Goal: Information Seeking & Learning: Learn about a topic

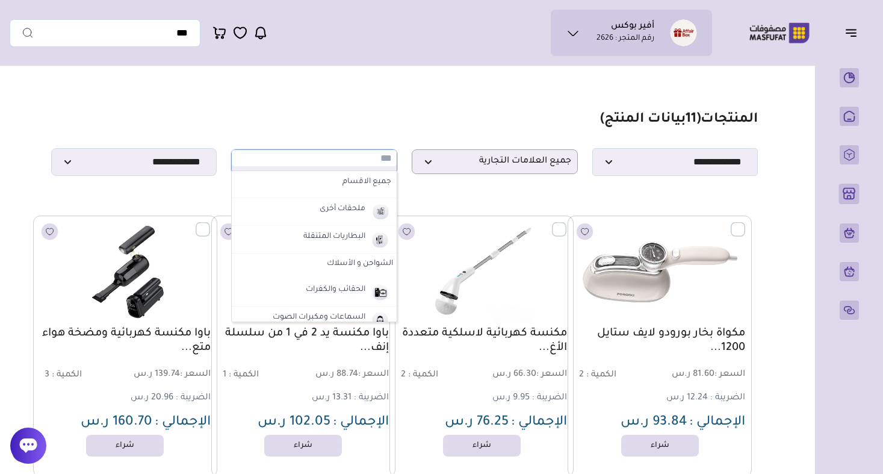
select select "**"
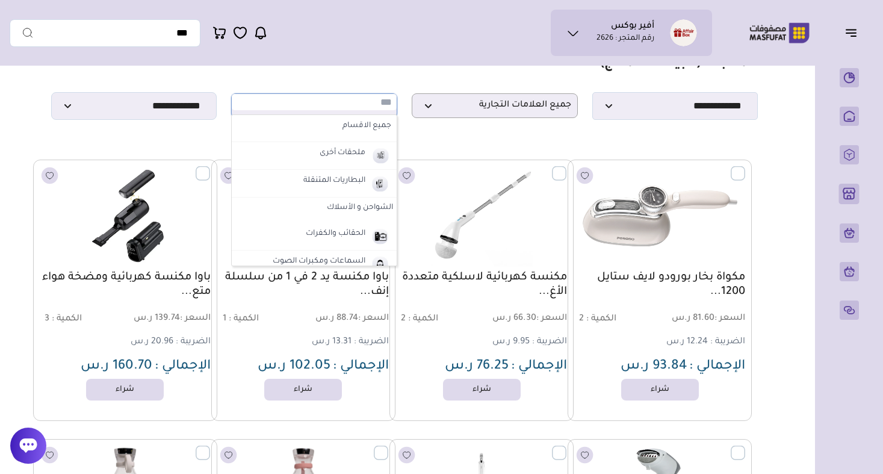
scroll to position [538, 0]
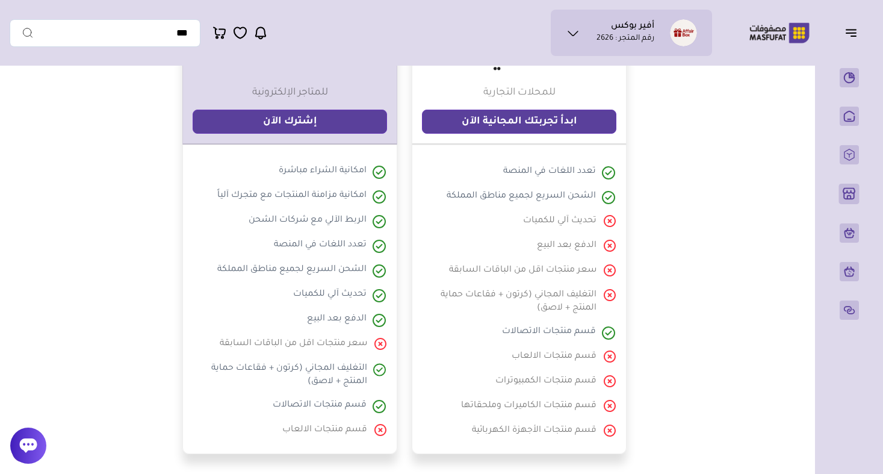
scroll to position [79, 0]
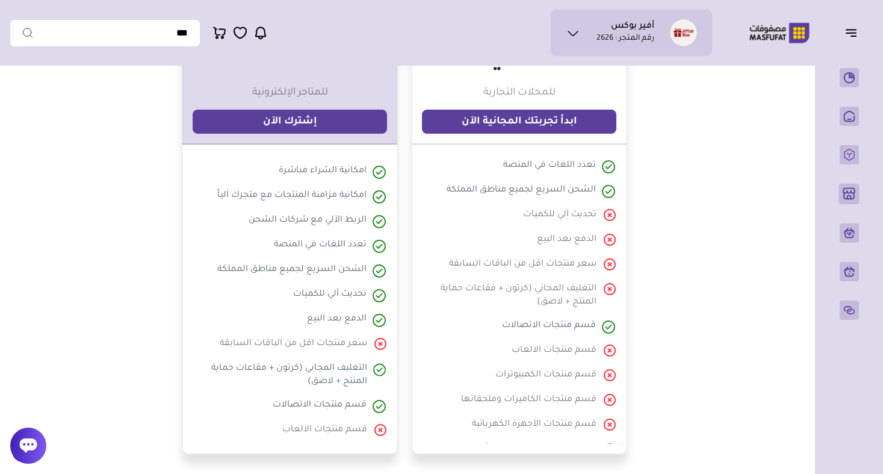
click at [568, 242] on div at bounding box center [567, 240] width 60 height 15
click at [558, 247] on div at bounding box center [567, 240] width 60 height 15
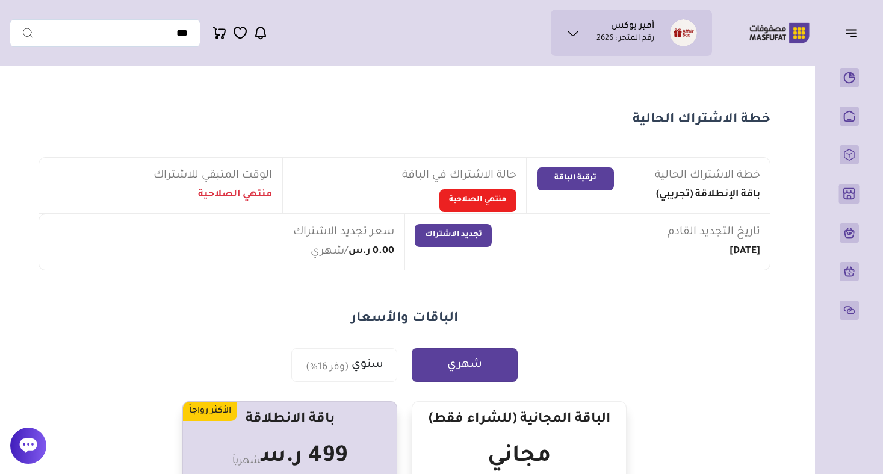
scroll to position [0, 0]
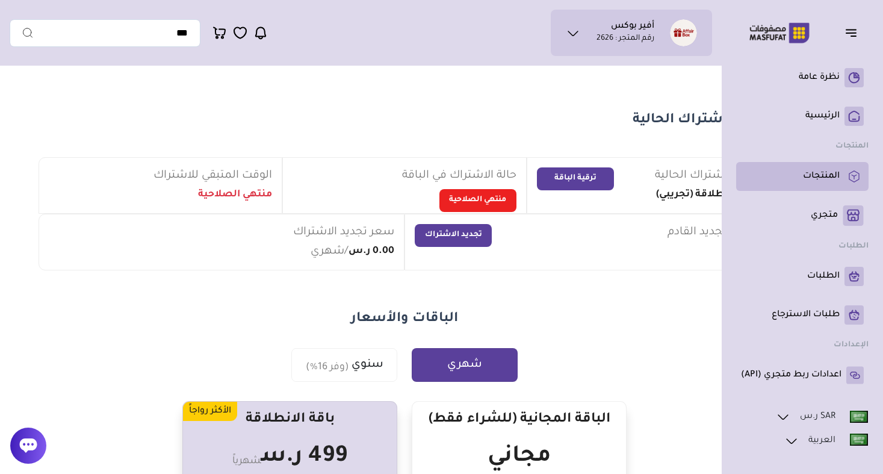
click at [828, 181] on p "المنتجات" at bounding box center [821, 176] width 37 height 12
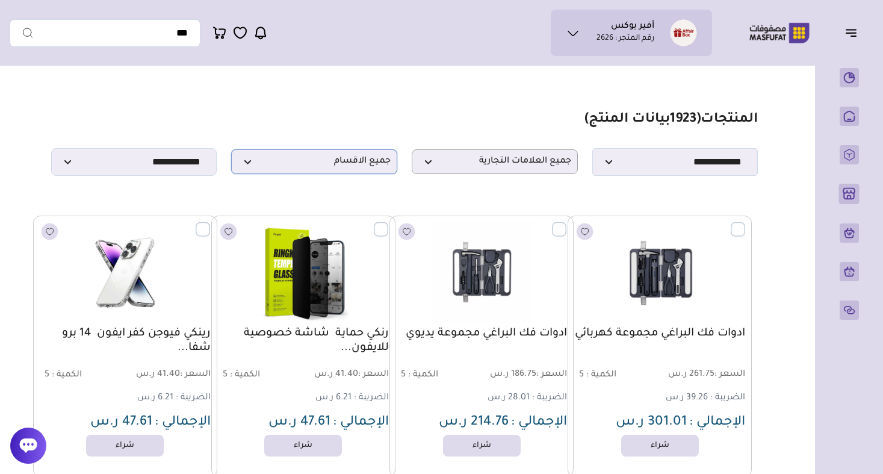
click at [337, 157] on span "جميع الاقسام" at bounding box center [314, 161] width 153 height 11
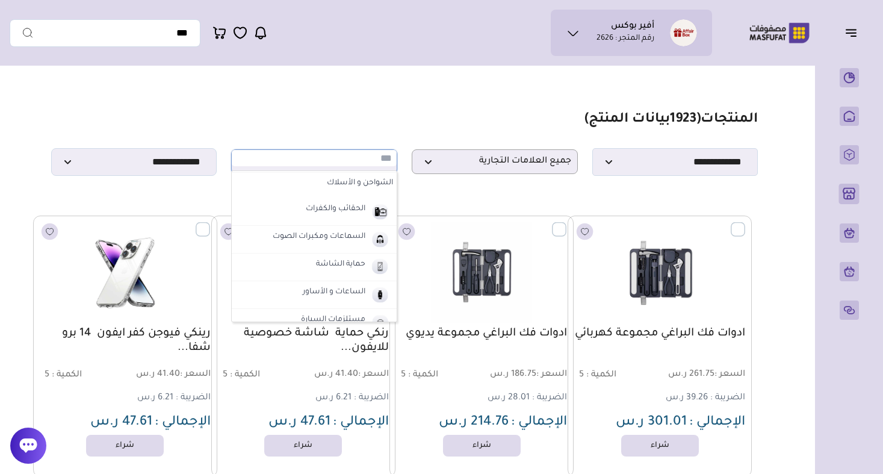
scroll to position [81, 0]
click at [355, 293] on label "الساعات و الأساور" at bounding box center [334, 292] width 66 height 16
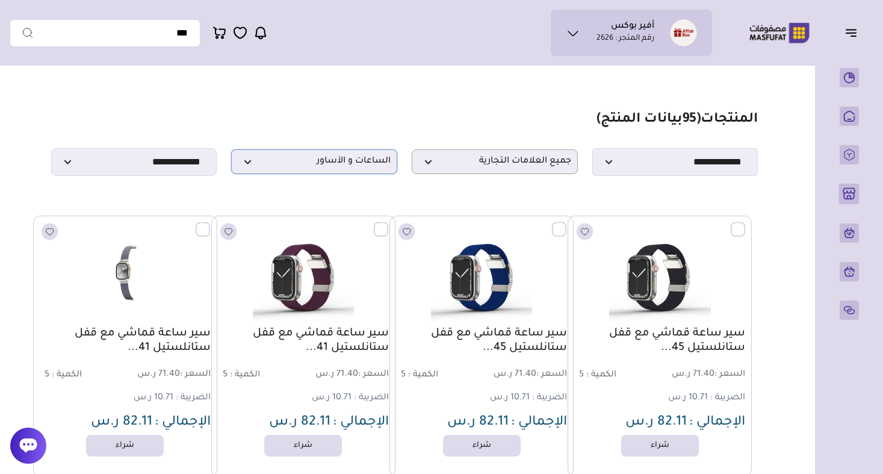
scroll to position [0, 0]
drag, startPoint x: 55, startPoint y: 0, endPoint x: 318, endPoint y: 94, distance: 278.9
click at [360, 153] on p "الساعات و الأساور" at bounding box center [314, 161] width 166 height 25
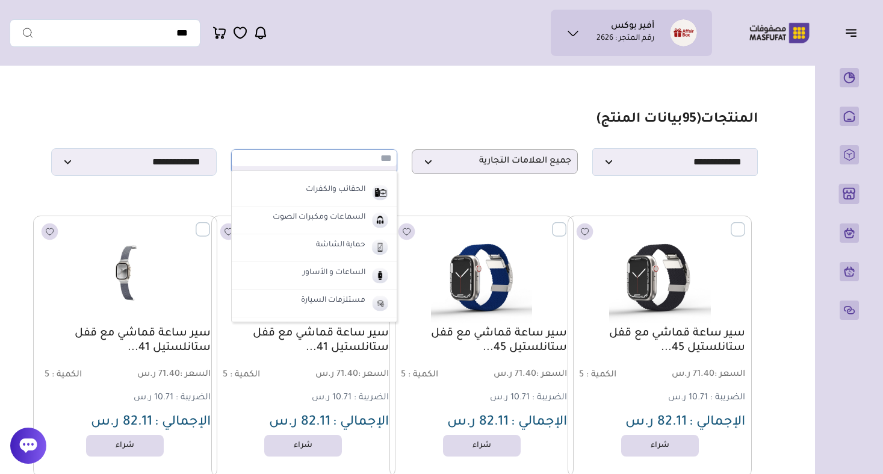
scroll to position [101, 0]
click at [344, 218] on label "السماعات ومكبرات الصوت" at bounding box center [319, 217] width 96 height 16
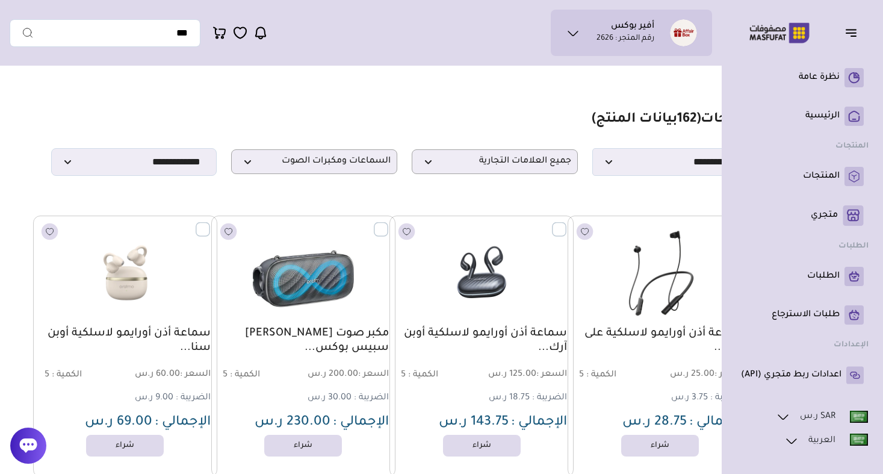
scroll to position [0, 0]
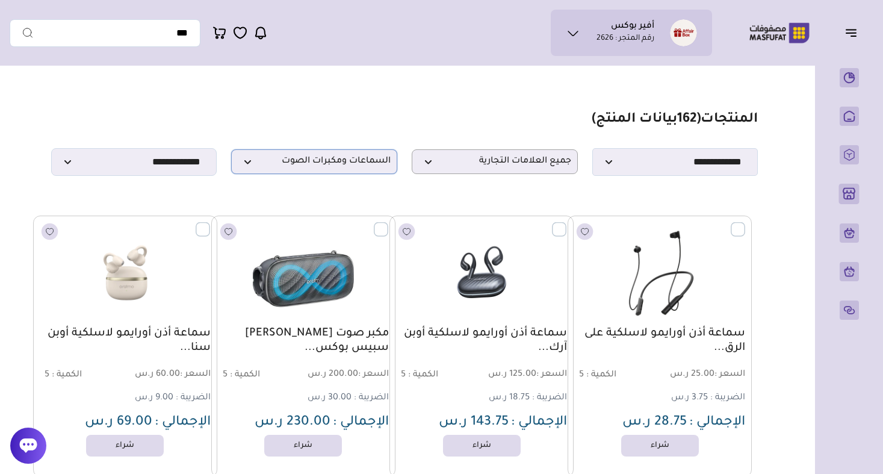
click at [325, 160] on span "السماعات ومكبرات الصوت" at bounding box center [314, 161] width 153 height 11
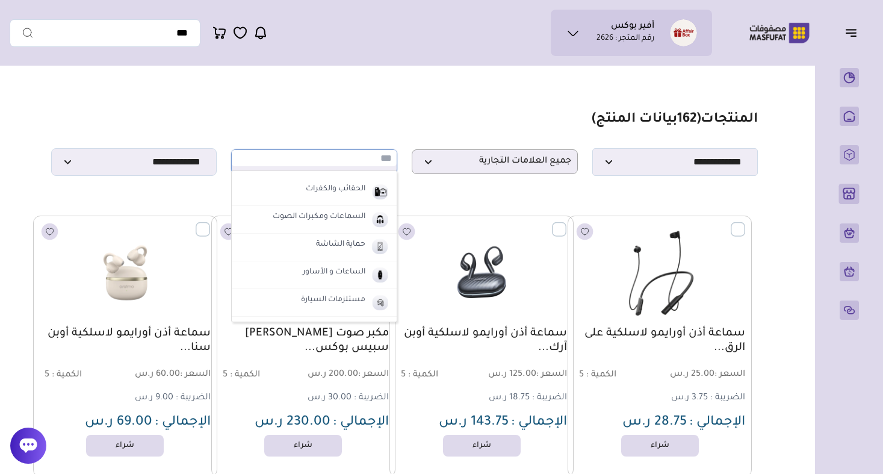
scroll to position [108, 0]
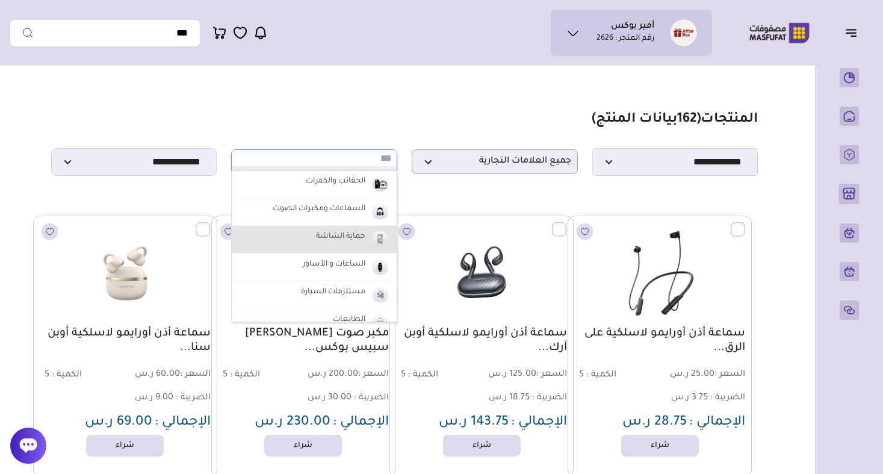
click at [361, 233] on label "حماية الشاشة" at bounding box center [340, 237] width 53 height 16
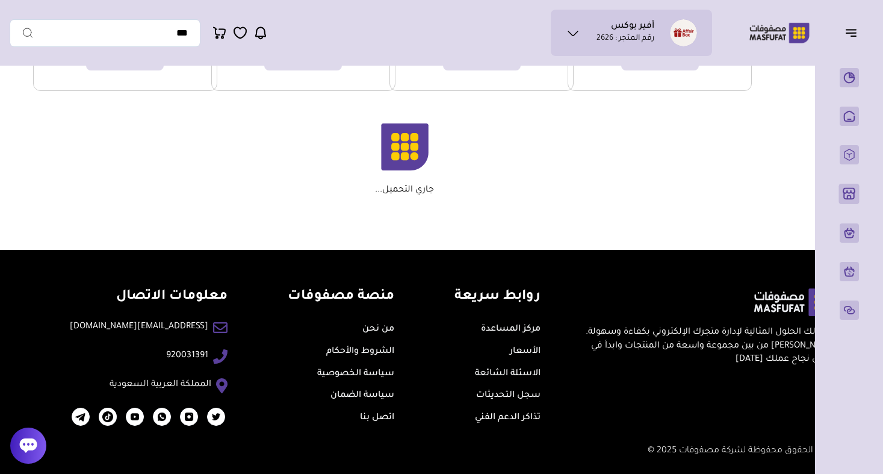
scroll to position [1502, 0]
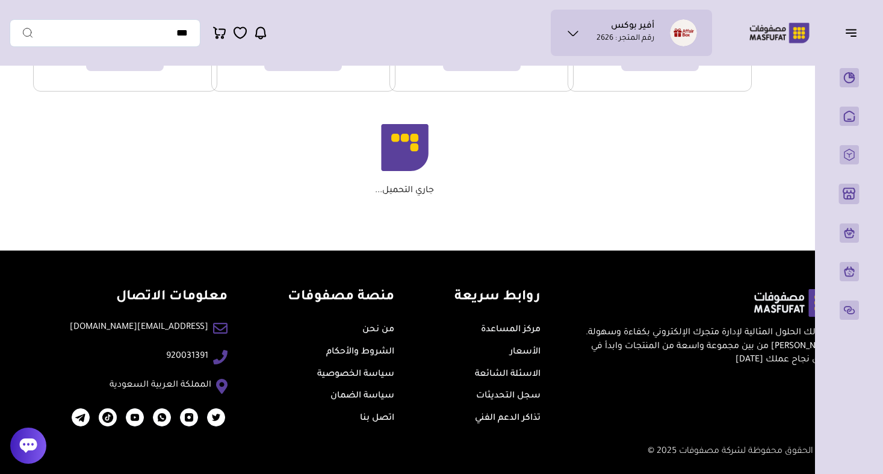
click at [485, 185] on div "جاري التحميل..." at bounding box center [404, 160] width 695 height 72
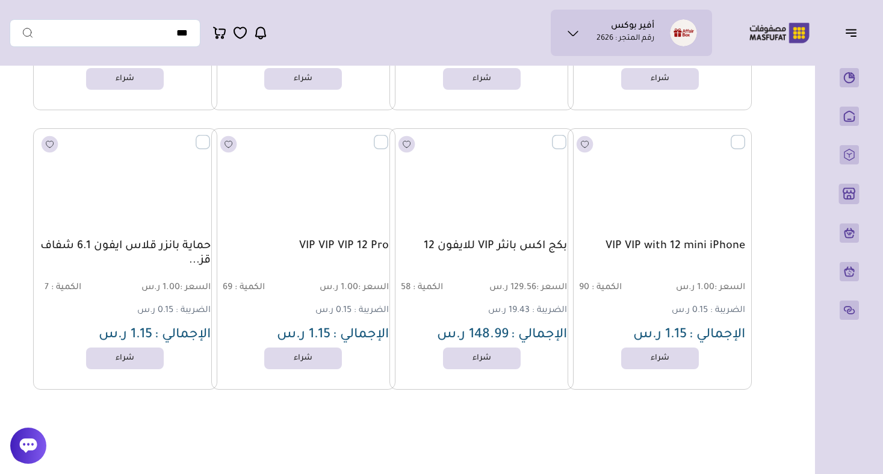
scroll to position [19360, 0]
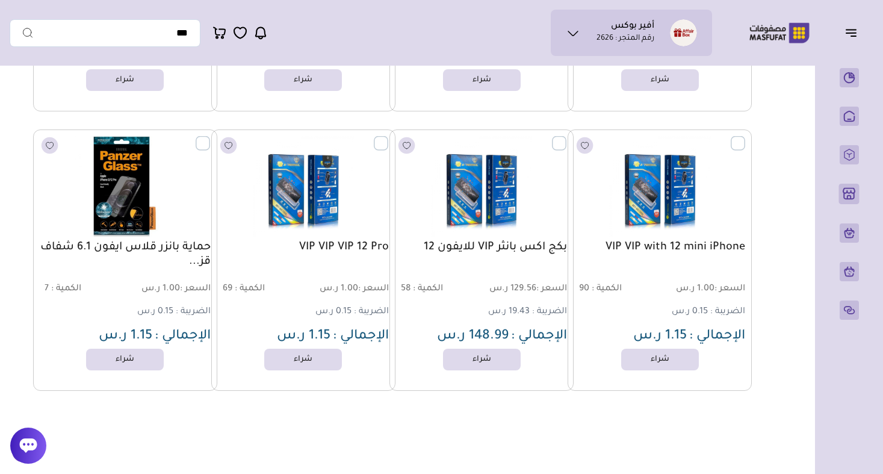
click at [850, 26] on icon "button" at bounding box center [851, 32] width 14 height 14
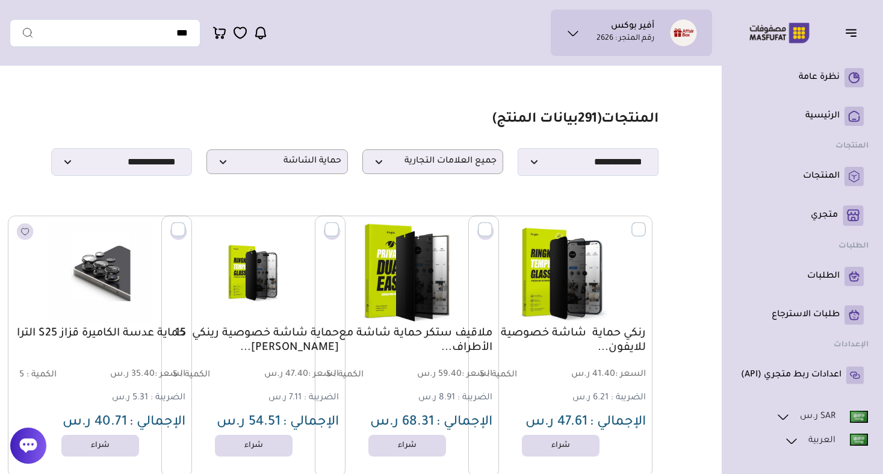
scroll to position [0, 0]
click at [290, 167] on span "حماية الشاشة" at bounding box center [277, 161] width 128 height 11
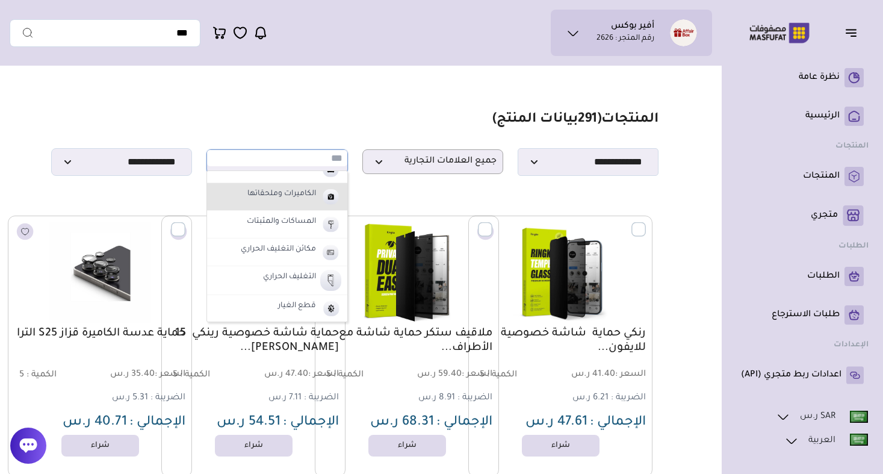
scroll to position [297, 0]
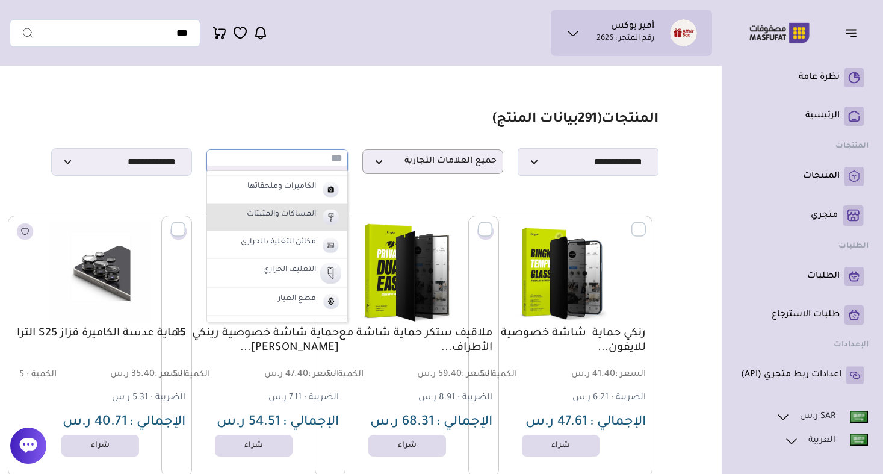
click at [298, 210] on label "المساكات والمثبتات" at bounding box center [281, 215] width 73 height 16
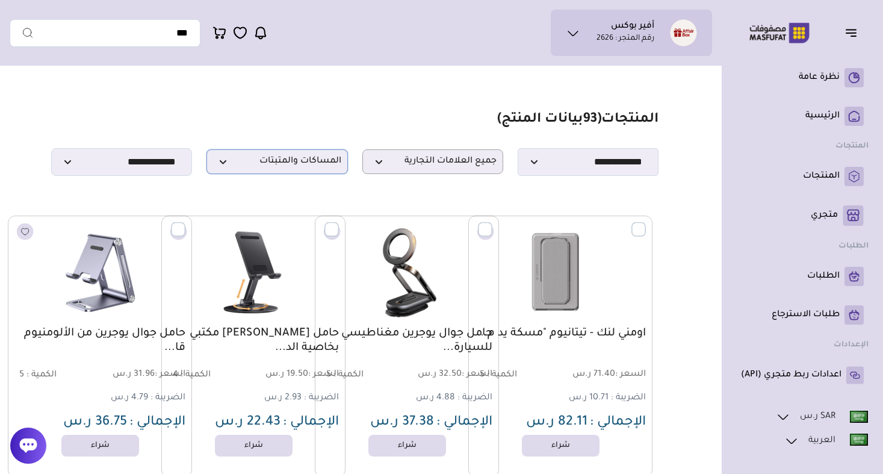
scroll to position [0, 0]
click at [283, 153] on p "المساكات والمثبتات" at bounding box center [276, 161] width 141 height 25
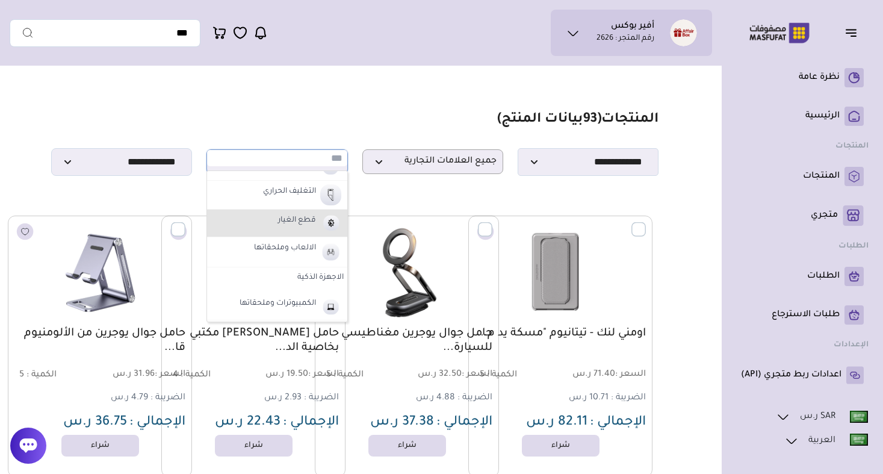
scroll to position [378, 0]
click at [307, 224] on label "قطع الغيار" at bounding box center [297, 218] width 42 height 16
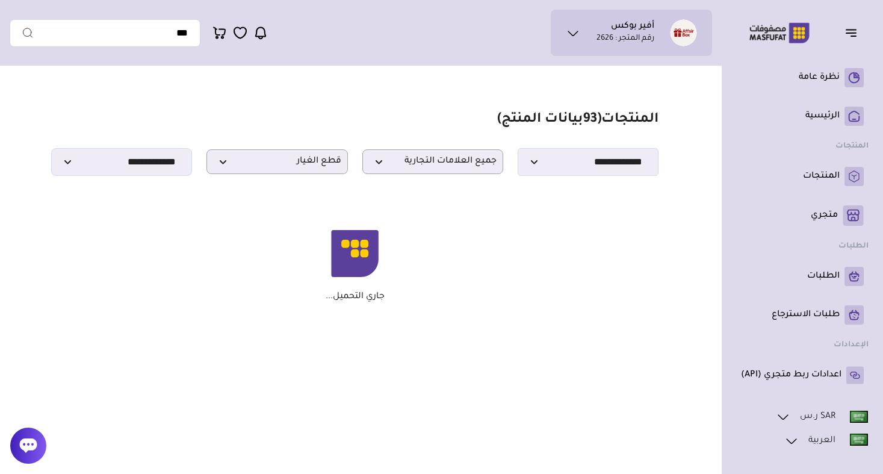
click at [373, 300] on p "جاري التحميل..." at bounding box center [355, 296] width 59 height 11
click at [429, 279] on div "جاري التحميل..." at bounding box center [355, 266] width 596 height 72
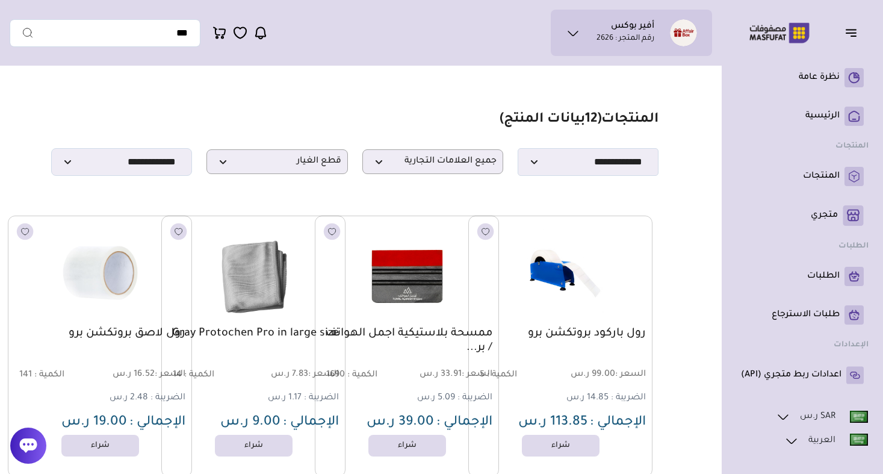
scroll to position [0, 0]
click at [307, 158] on span "قطع الغيار" at bounding box center [277, 161] width 128 height 11
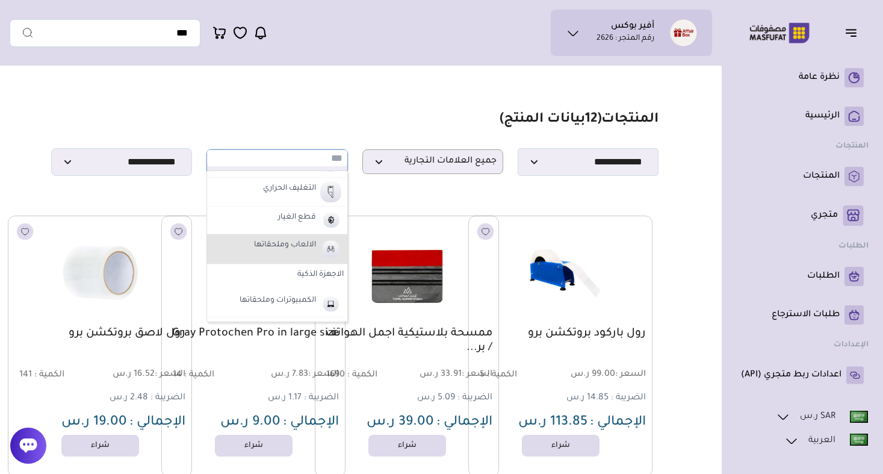
click at [300, 245] on label "الالعاب وملحقاتها" at bounding box center [285, 246] width 66 height 16
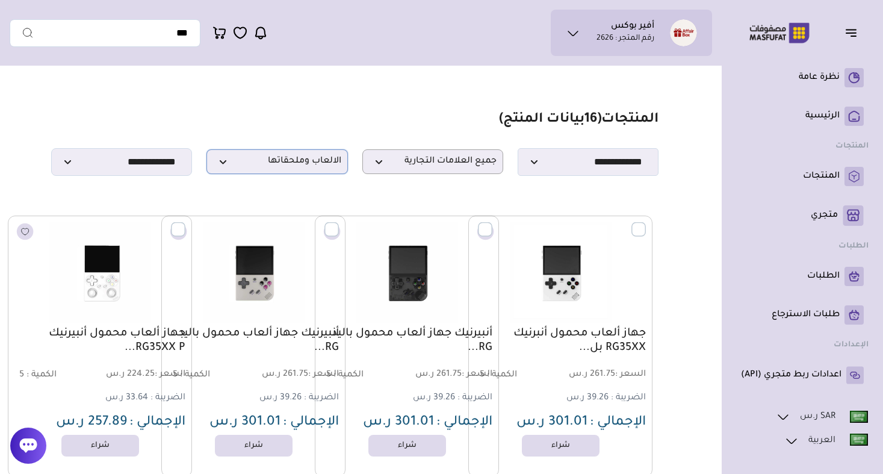
click at [340, 160] on span "الالعاب وملحقاتها" at bounding box center [277, 161] width 128 height 11
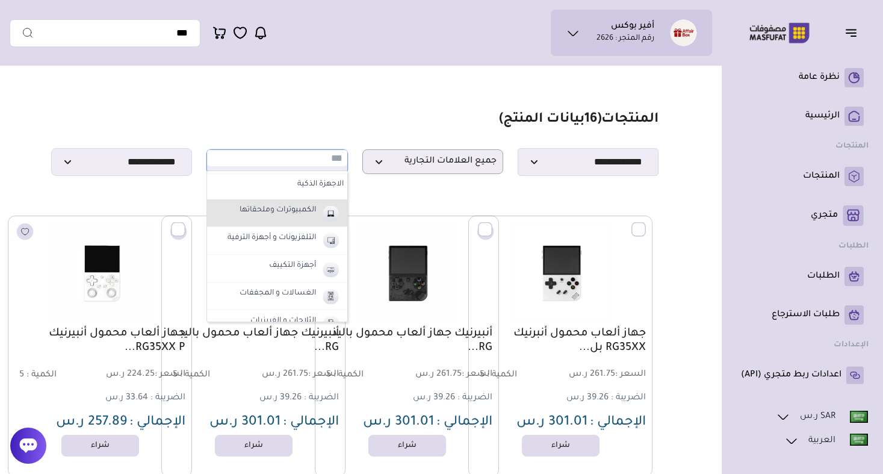
scroll to position [480, 0]
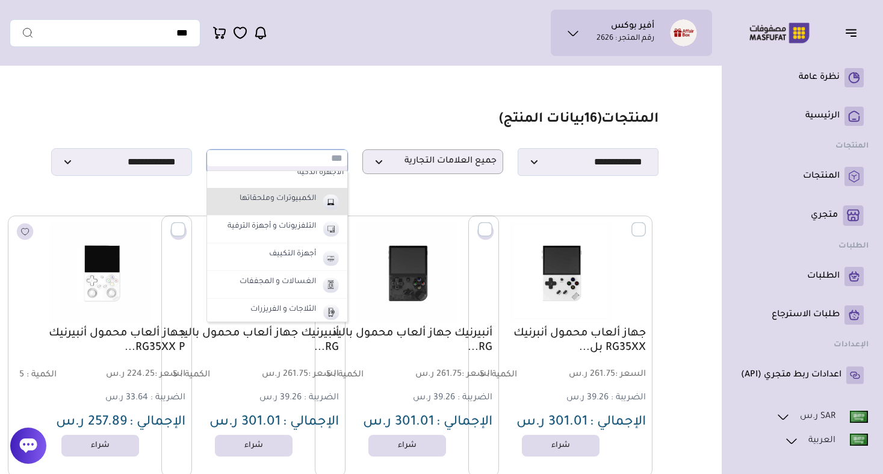
click at [300, 205] on label "الكمبيوترات وملحقاتها" at bounding box center [278, 199] width 80 height 16
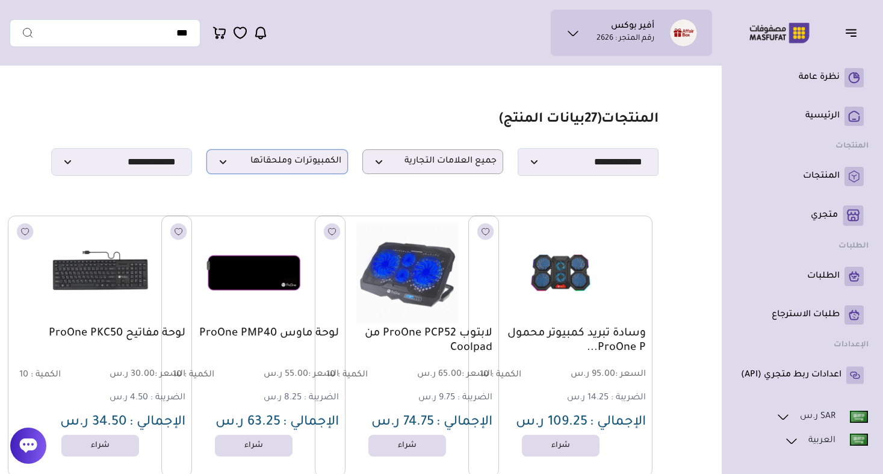
scroll to position [0, 0]
click at [294, 163] on span "الكمبيوترات وملحقاتها" at bounding box center [277, 161] width 128 height 11
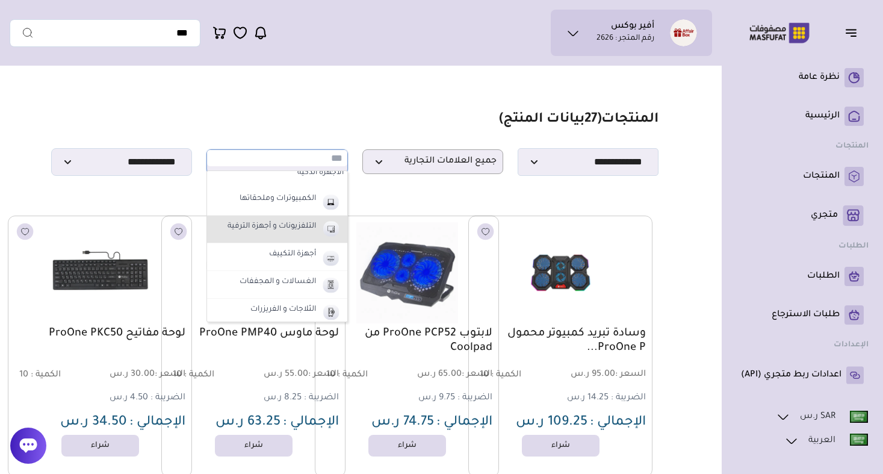
click at [297, 236] on li "التلفزيونات و أجهزة الترفية" at bounding box center [277, 229] width 140 height 28
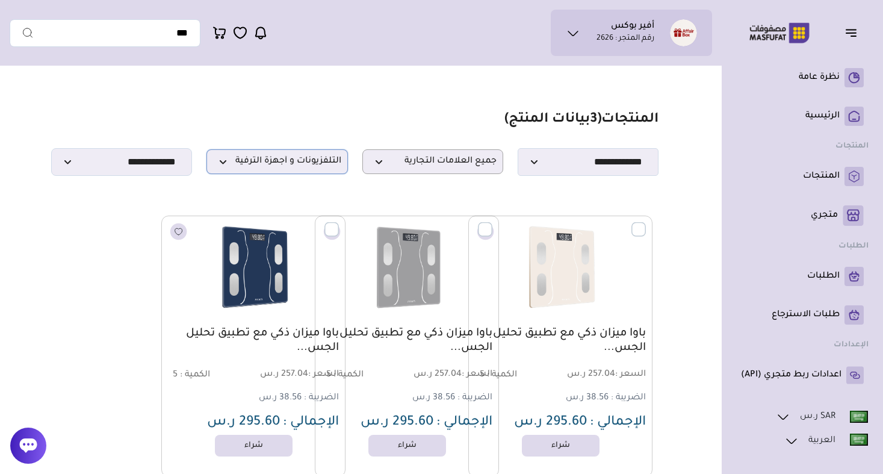
click at [245, 152] on p "التلفزيونات و أجهزة الترفية" at bounding box center [276, 161] width 141 height 25
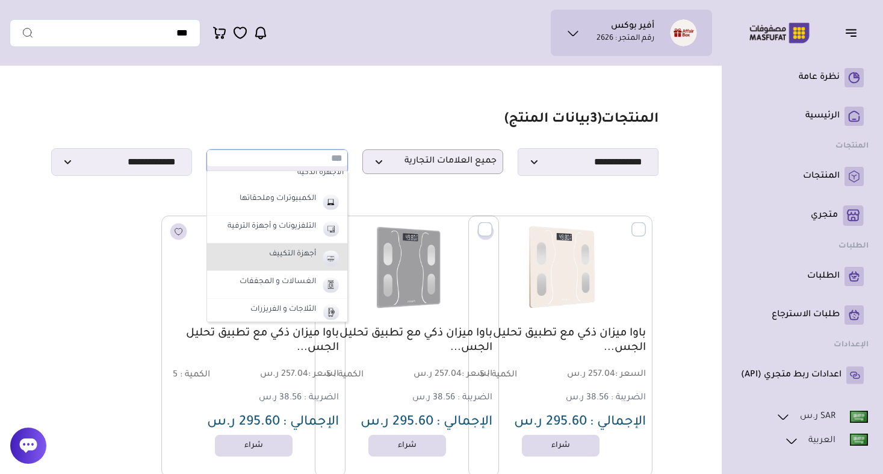
click at [278, 255] on label "أجهزة التكييف" at bounding box center [292, 255] width 51 height 16
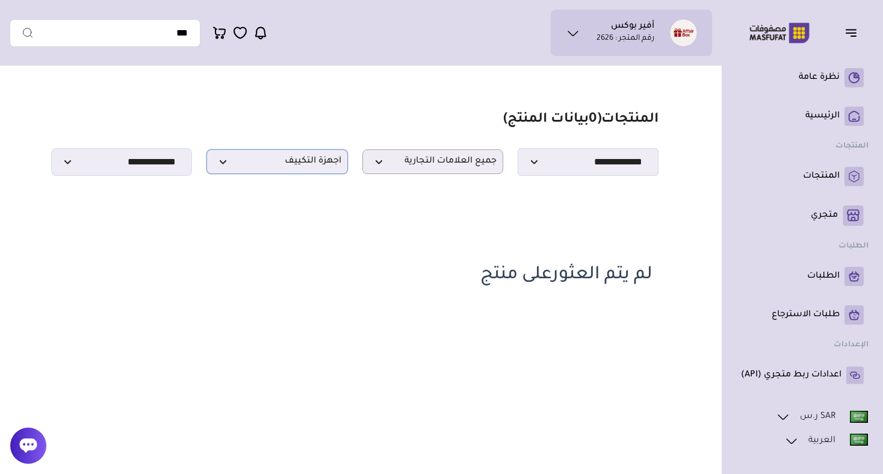
click at [300, 153] on p "أجهزة التكييف" at bounding box center [276, 161] width 141 height 25
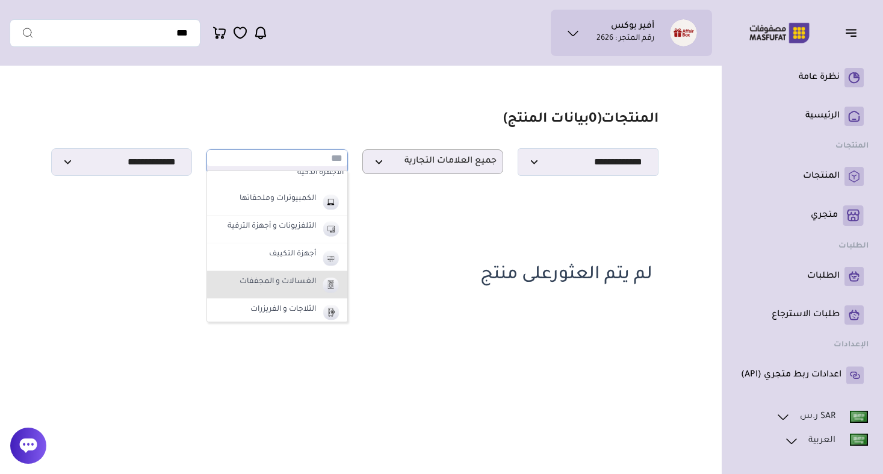
click at [317, 290] on li "الغسالات و المجففات" at bounding box center [277, 285] width 140 height 28
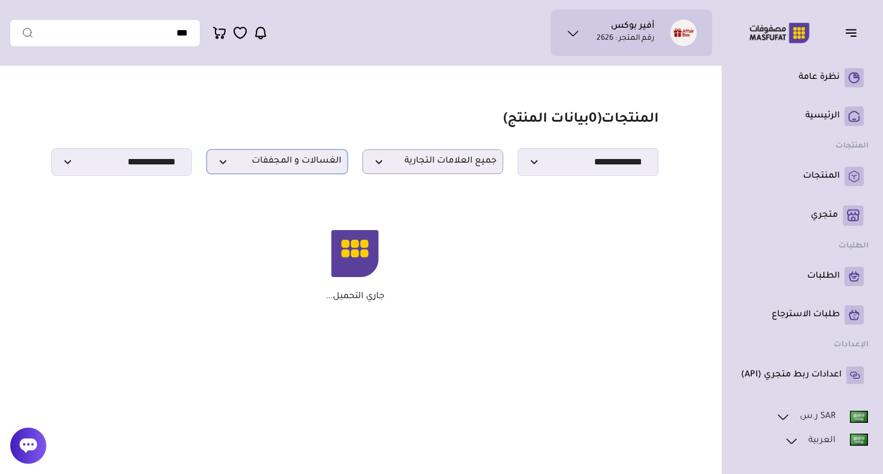
click at [318, 159] on span "الغسالات و المجففات" at bounding box center [277, 161] width 128 height 11
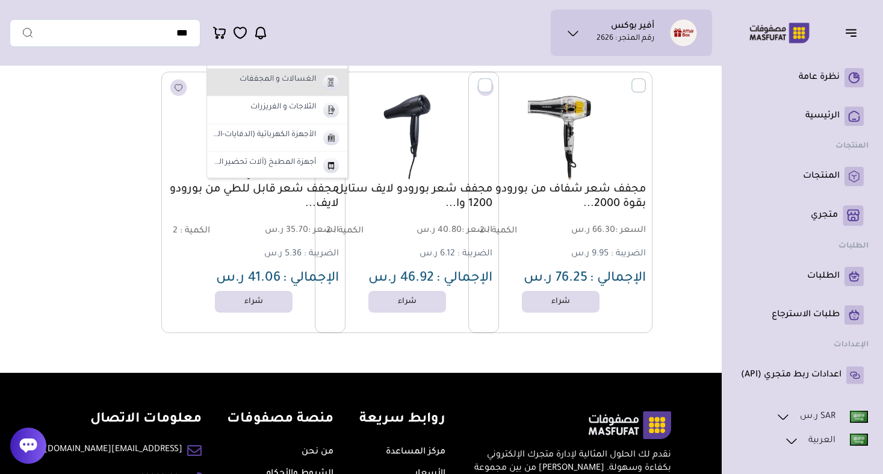
scroll to position [148, 0]
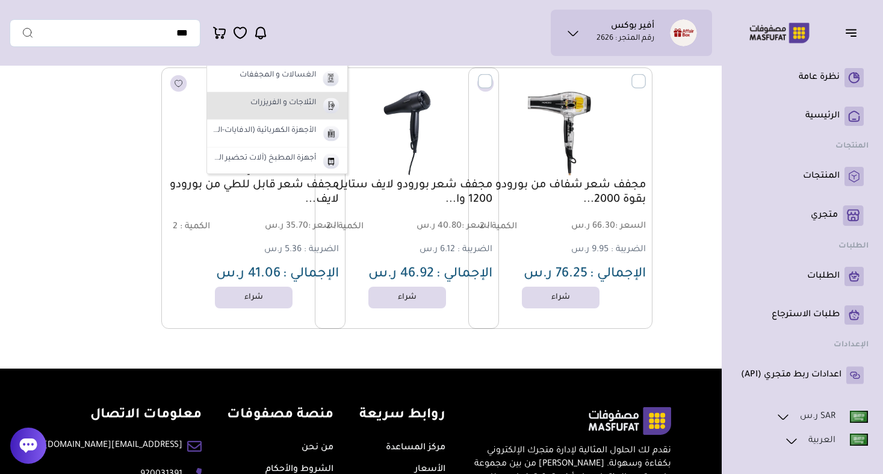
click at [318, 107] on li "الثلاجات و الفريزرات" at bounding box center [277, 106] width 140 height 28
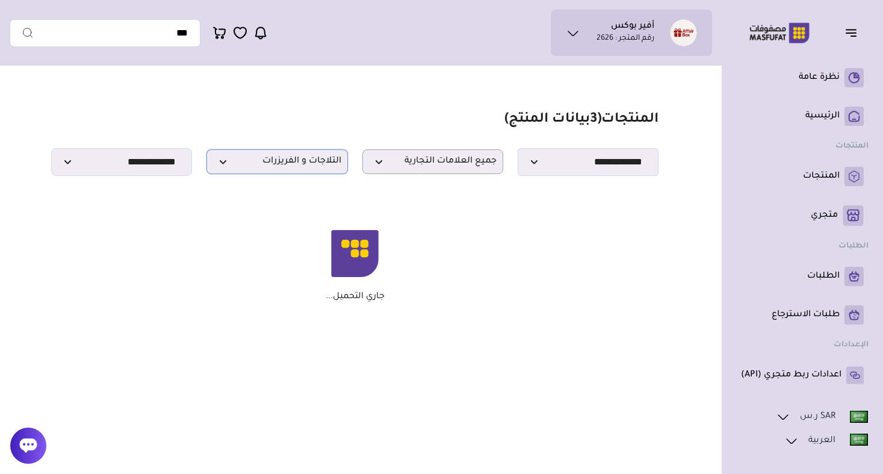
scroll to position [0, 0]
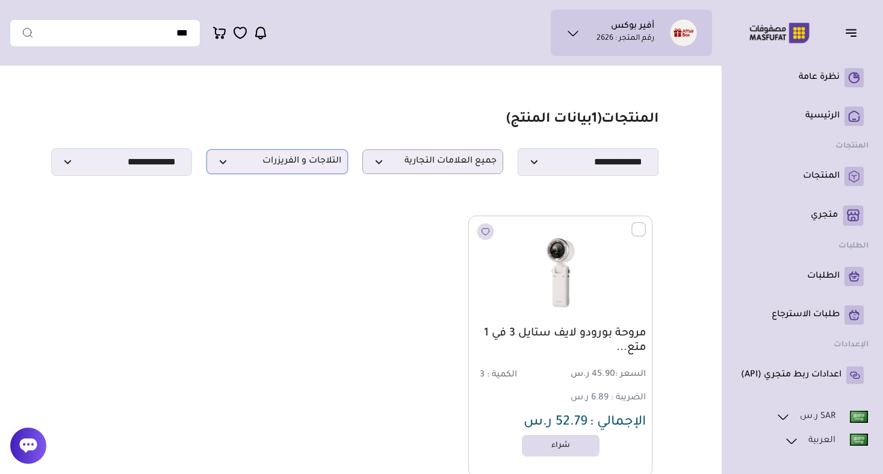
click at [298, 161] on span "الثلاجات و الفريزرات" at bounding box center [277, 161] width 128 height 11
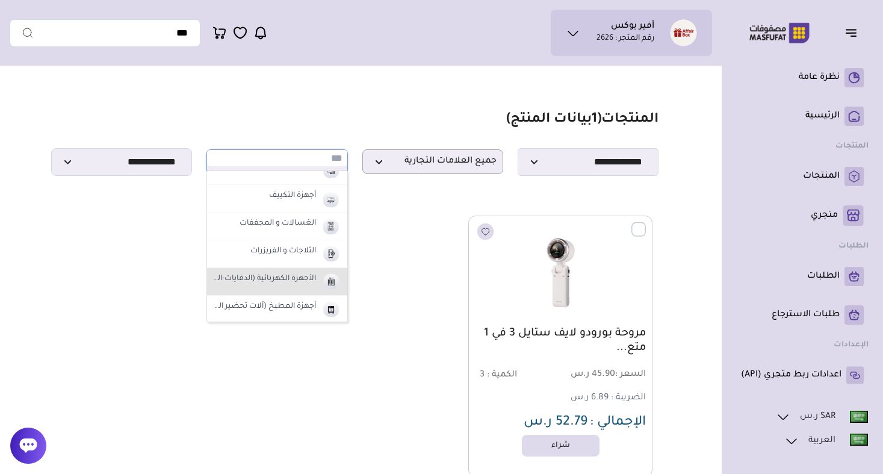
click at [306, 279] on label "الأجهزة الكهربائية (الدفايات-المكانس)" at bounding box center [264, 279] width 107 height 16
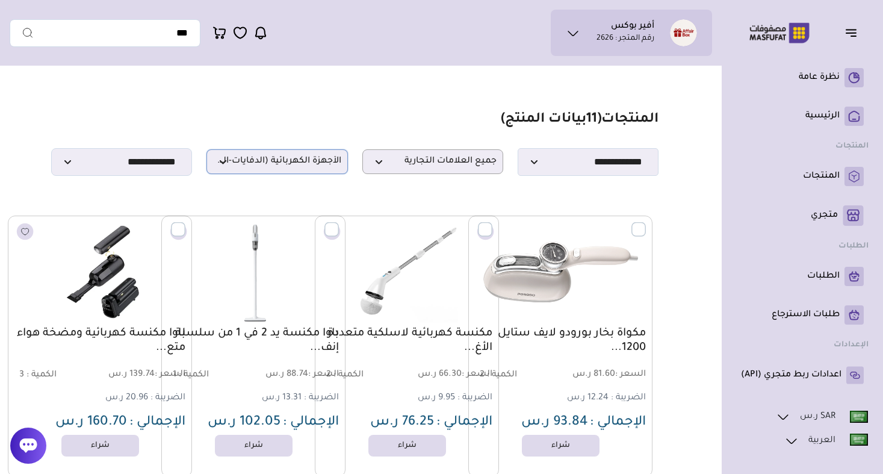
click at [294, 173] on p "الأجهزة الكهربائية (الدفايات-المكانس)" at bounding box center [276, 161] width 141 height 25
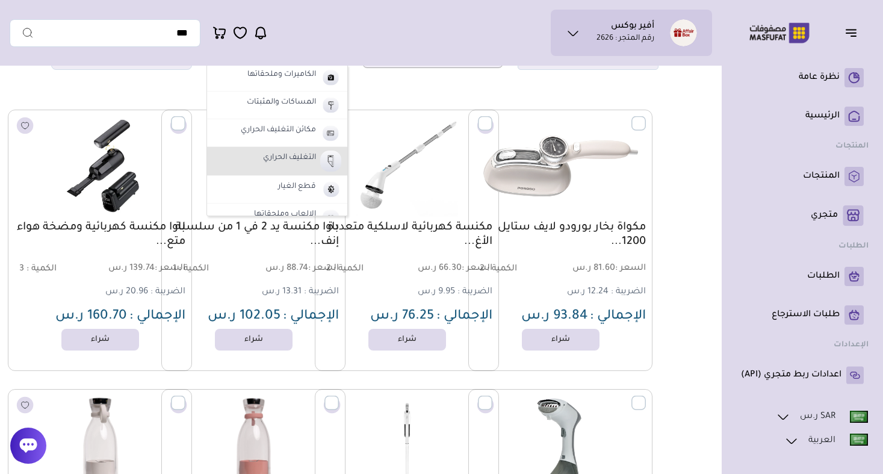
scroll to position [302, 0]
click at [304, 155] on label "التغليف الحراري" at bounding box center [289, 160] width 57 height 16
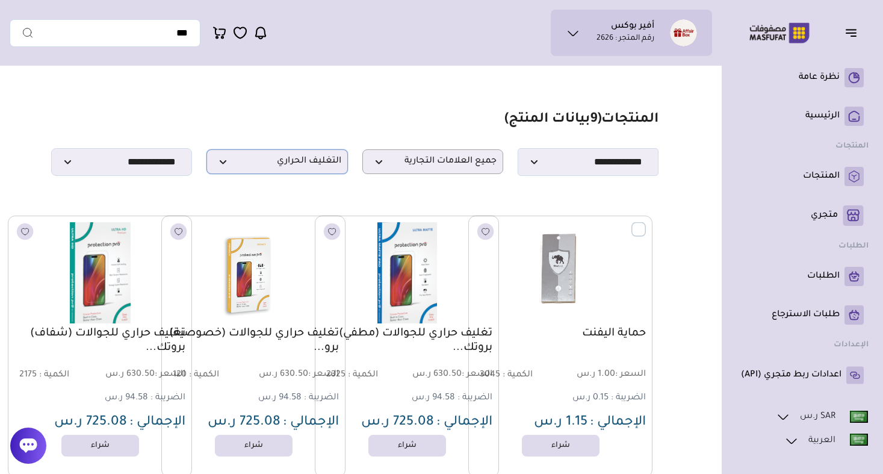
scroll to position [0, 0]
click at [312, 166] on span "التغليف الحراري" at bounding box center [277, 161] width 128 height 11
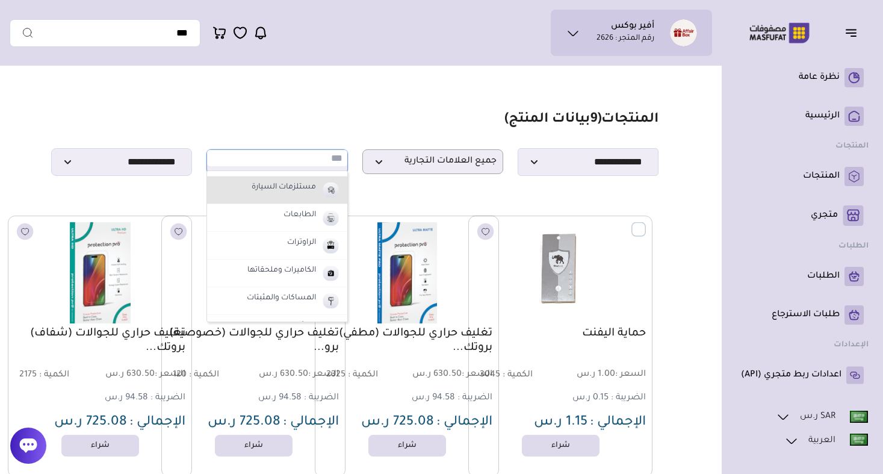
scroll to position [210, 0]
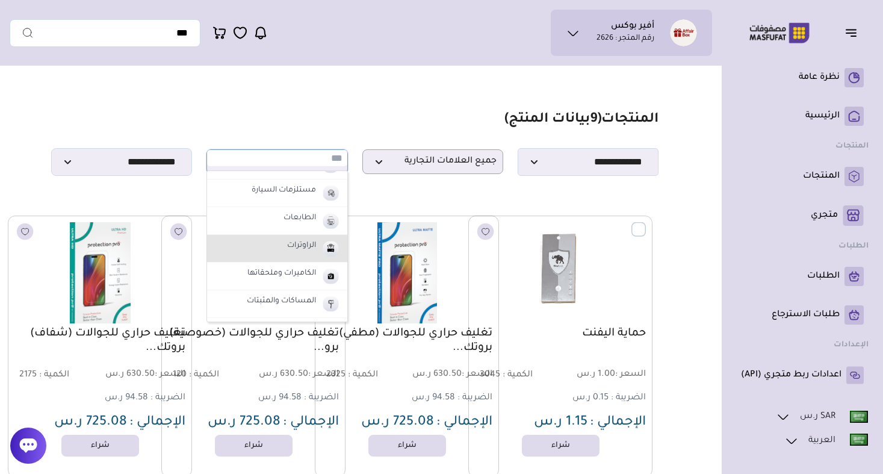
click at [311, 247] on label "الراوترات" at bounding box center [301, 246] width 33 height 16
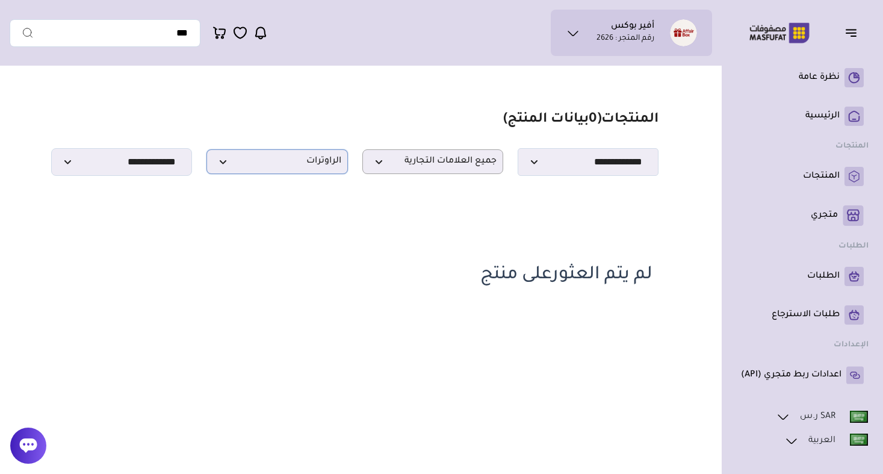
click at [312, 159] on span "الراوترات" at bounding box center [277, 161] width 128 height 11
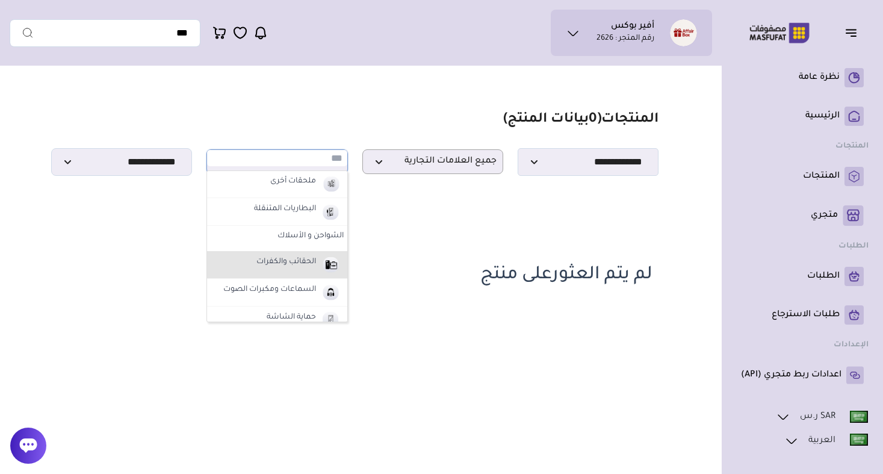
scroll to position [22, 0]
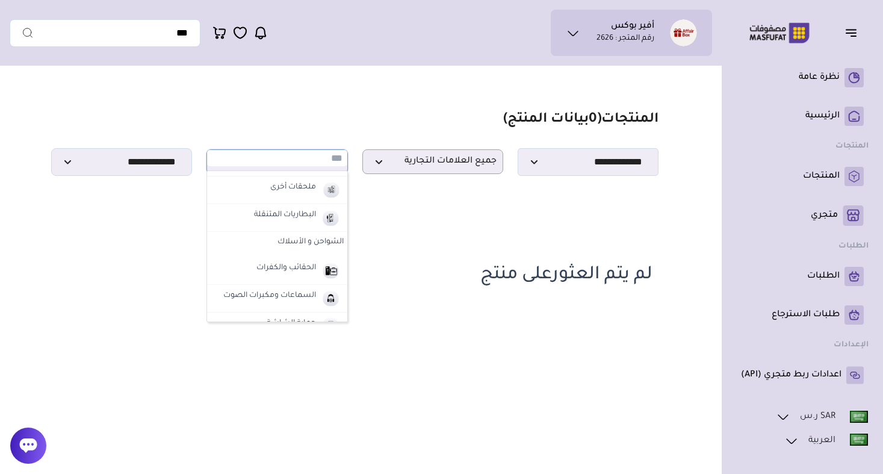
click at [309, 241] on label "الشواحن و الأسلاك" at bounding box center [277, 243] width 140 height 22
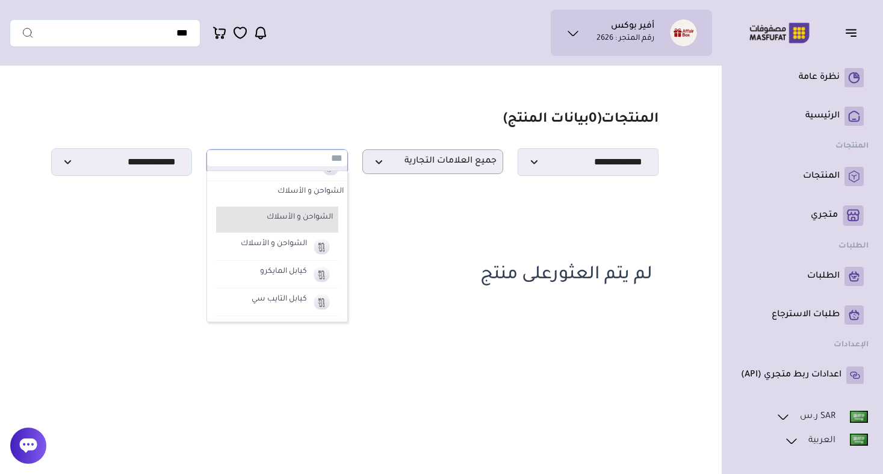
scroll to position [67, 0]
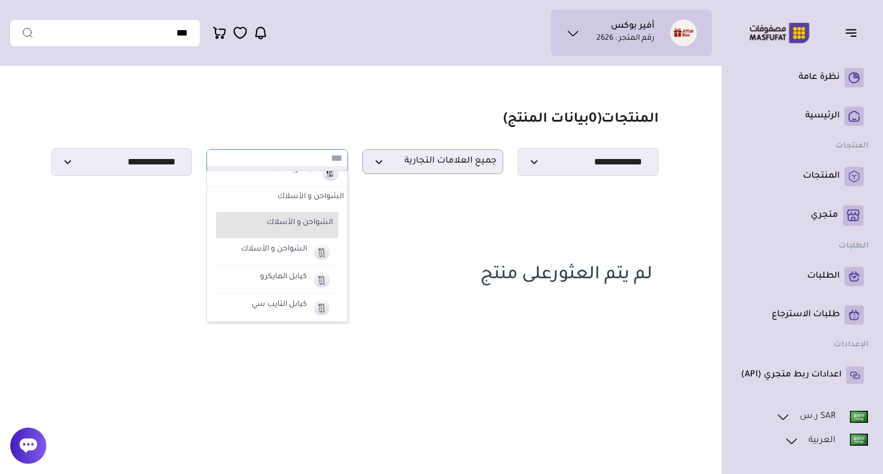
click at [309, 223] on label "الشواحن و الأسلاك" at bounding box center [281, 223] width 105 height 16
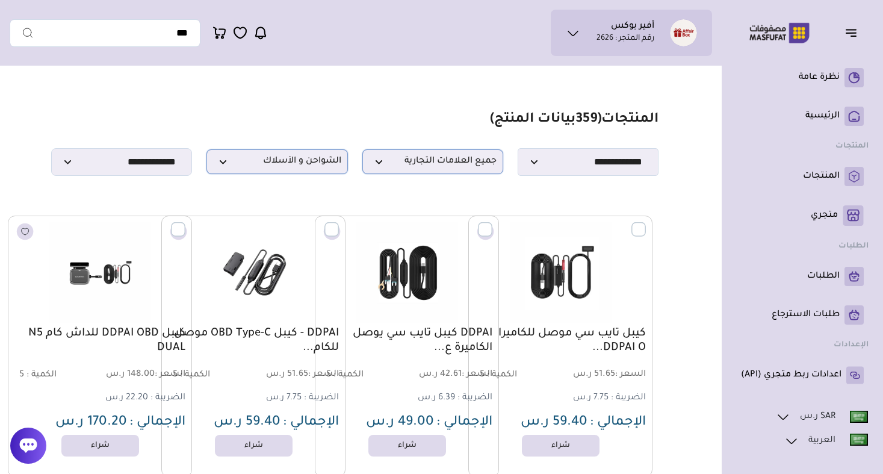
scroll to position [0, 0]
click at [285, 152] on p "الشواحن و الأسلاك" at bounding box center [276, 161] width 141 height 25
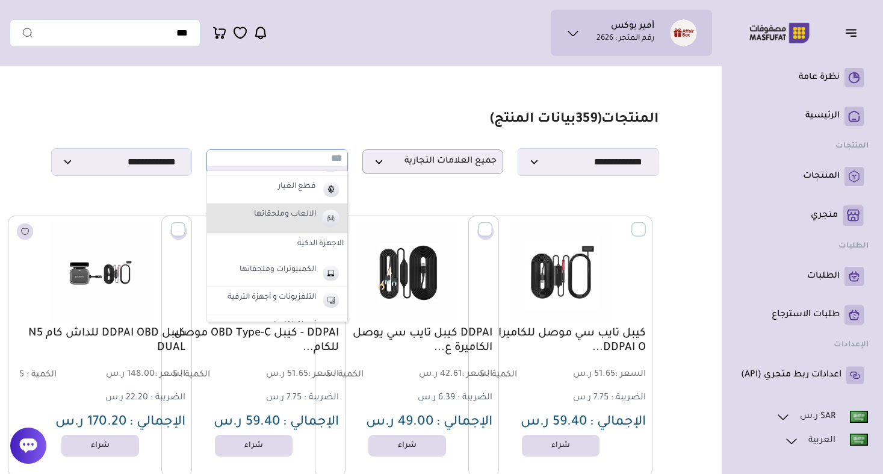
scroll to position [586, 0]
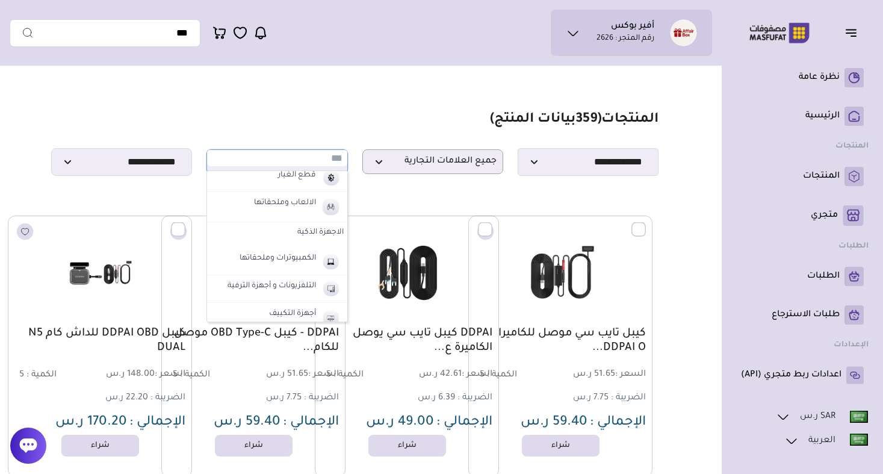
click at [319, 231] on label "الاجهزة الذكية" at bounding box center [277, 233] width 140 height 22
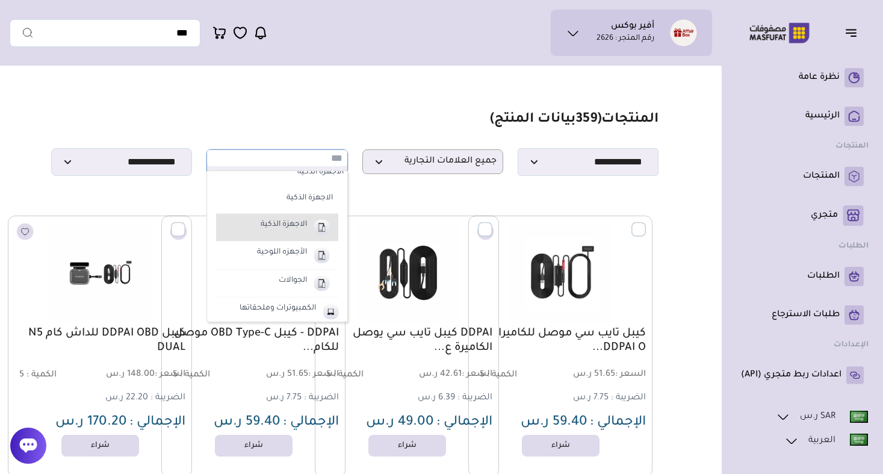
scroll to position [651, 0]
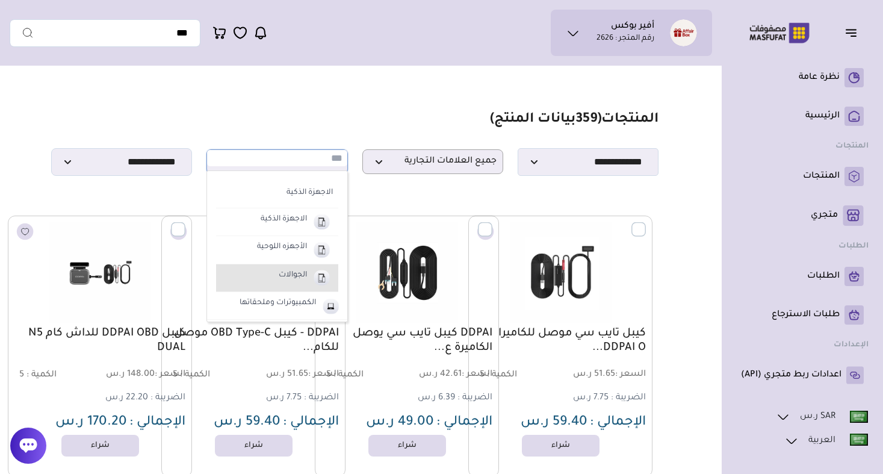
click at [297, 280] on label "الجوالات" at bounding box center [293, 276] width 32 height 16
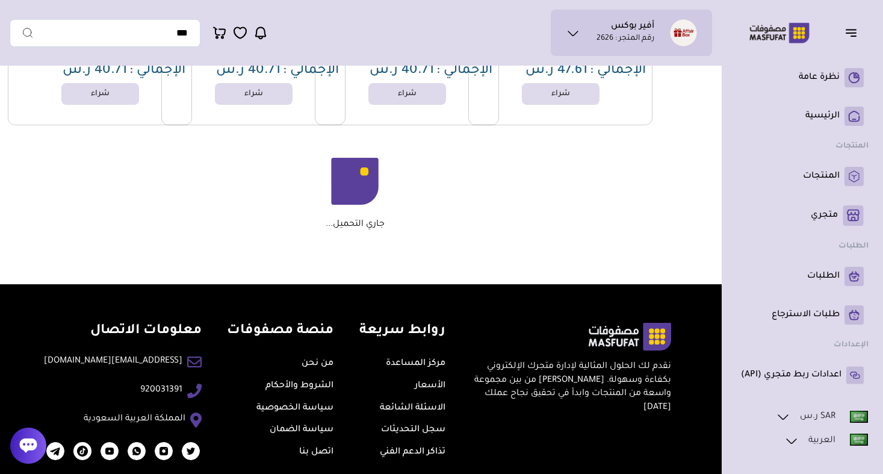
scroll to position [1460, 0]
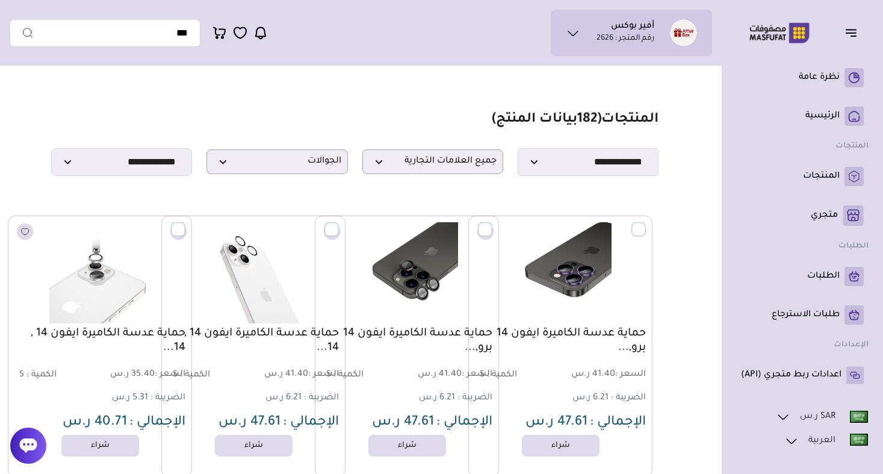
scroll to position [0, 0]
click at [338, 159] on span "الجوالات" at bounding box center [277, 161] width 128 height 11
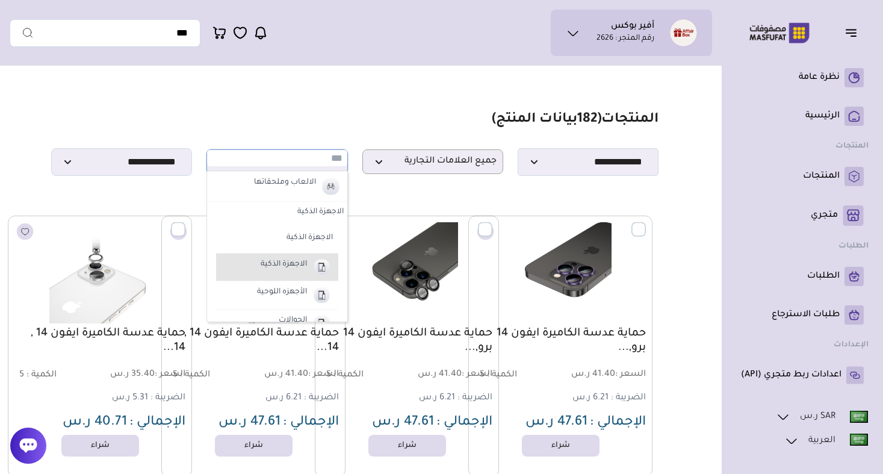
scroll to position [604, 0]
drag, startPoint x: 302, startPoint y: 231, endPoint x: 305, endPoint y: 207, distance: 23.7
click at [305, 207] on li "الاجهزة الذكية الاجهزة الذكية الاجهزة الذكية الأجهزه اللوحية الجوالات" at bounding box center [277, 270] width 140 height 135
click at [314, 215] on label "الاجهزة الذكية" at bounding box center [277, 214] width 140 height 22
click at [314, 214] on label "الاجهزة الذكية" at bounding box center [277, 214] width 140 height 22
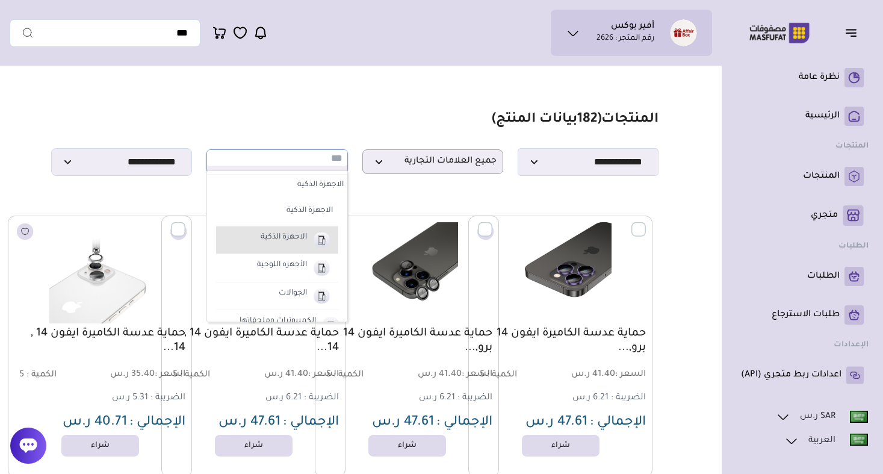
scroll to position [637, 0]
click at [296, 226] on label "الاجهزة الذكية" at bounding box center [284, 234] width 50 height 16
select select "**"
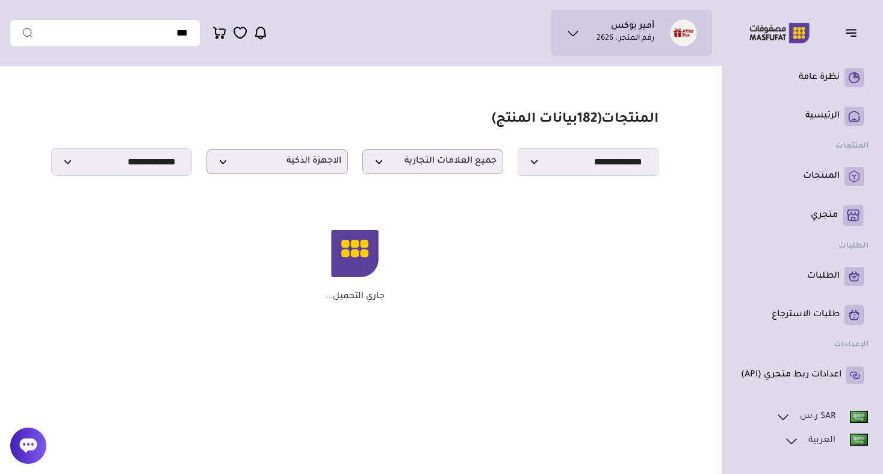
click at [374, 303] on div "جاري التحميل..." at bounding box center [355, 265] width 596 height 101
click at [365, 303] on div "جاري التحميل..." at bounding box center [355, 265] width 596 height 101
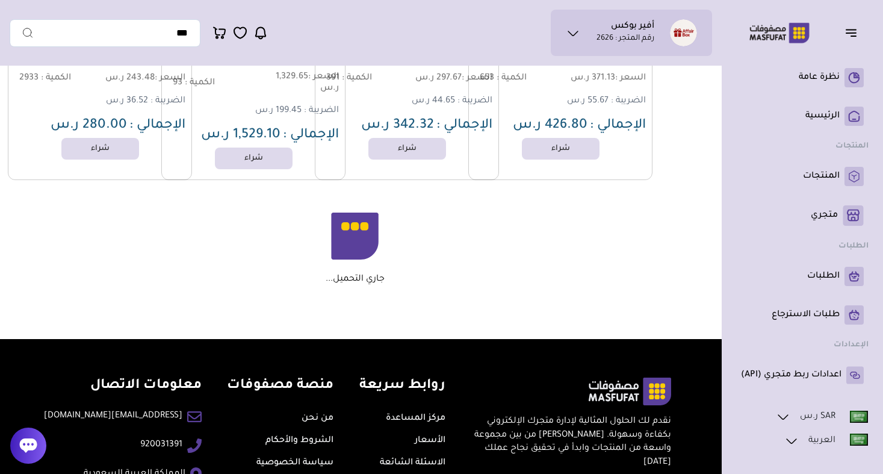
scroll to position [1410, 0]
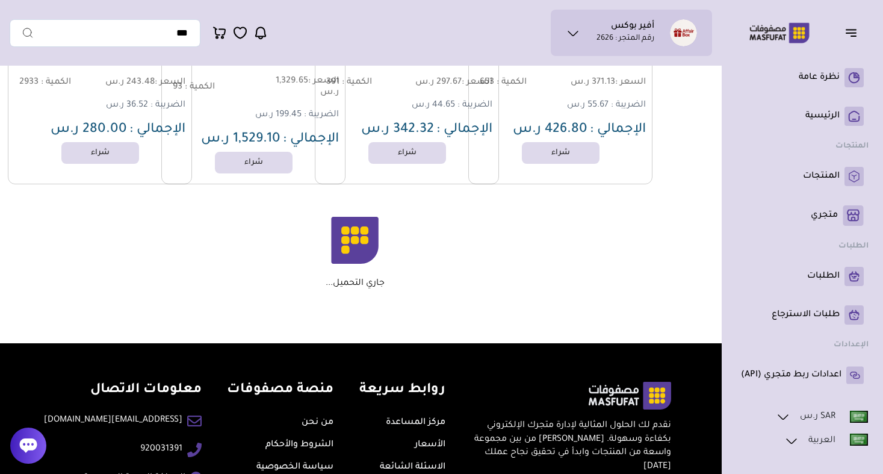
click at [361, 286] on p "جاري التحميل..." at bounding box center [355, 283] width 59 height 11
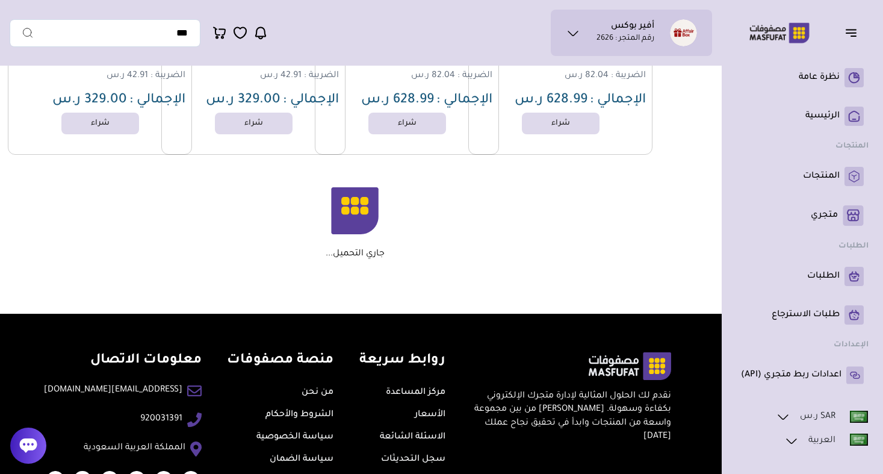
scroll to position [2833, 0]
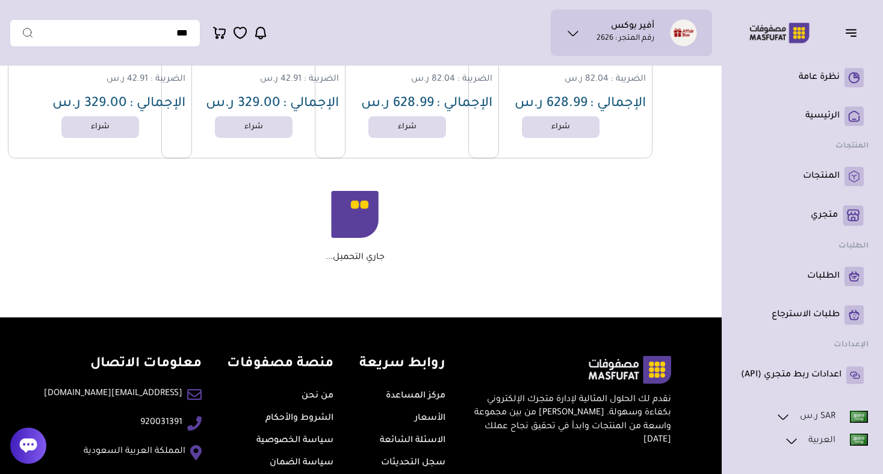
click at [361, 260] on p "جاري التحميل..." at bounding box center [355, 257] width 59 height 11
drag, startPoint x: 361, startPoint y: 260, endPoint x: 321, endPoint y: 259, distance: 39.7
drag, startPoint x: 322, startPoint y: 258, endPoint x: 429, endPoint y: 275, distance: 108.0
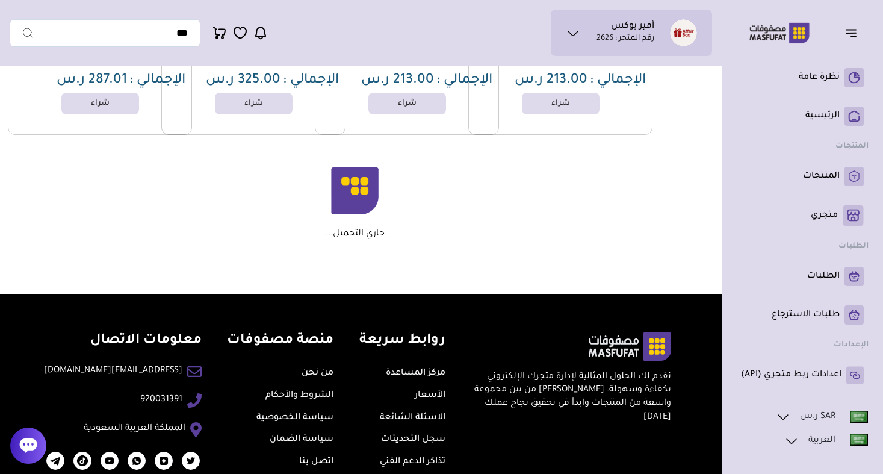
scroll to position [5653, 0]
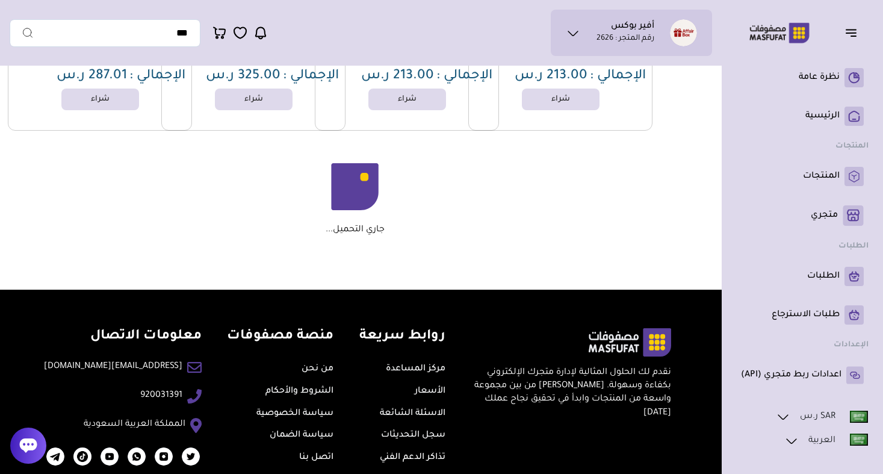
click at [357, 229] on p "جاري التحميل..." at bounding box center [355, 230] width 59 height 11
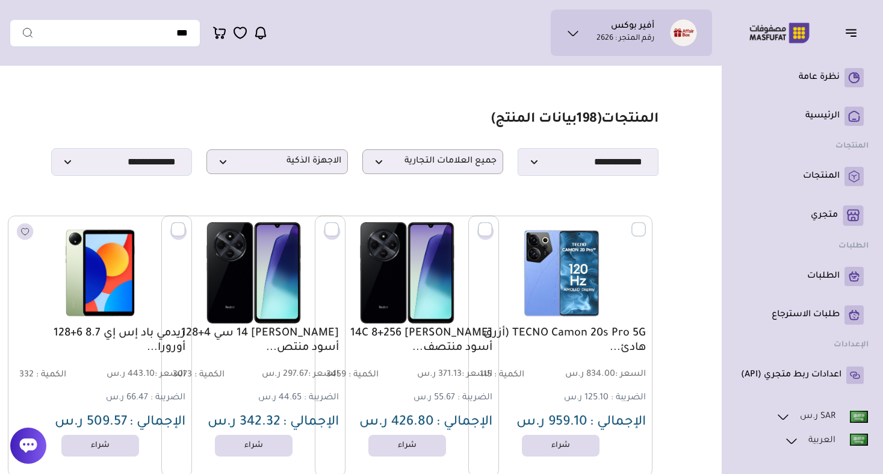
scroll to position [0, 0]
click at [303, 166] on span "الاجهزة الذكية" at bounding box center [277, 161] width 128 height 11
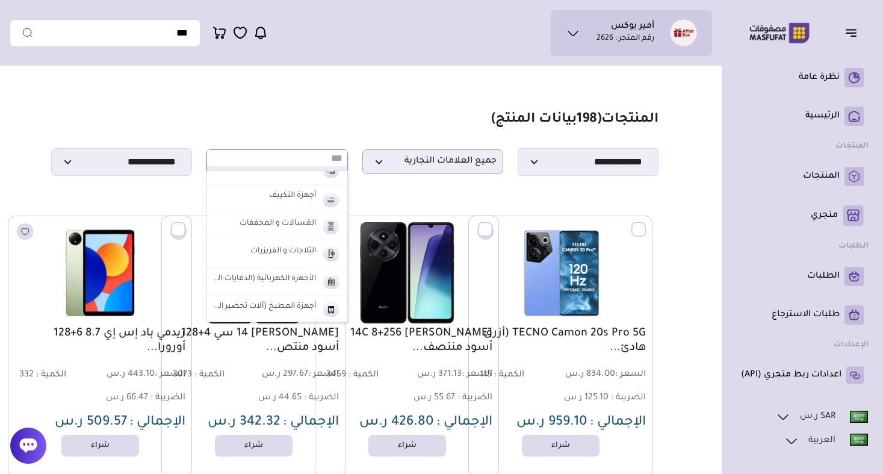
scroll to position [813, 0]
click at [411, 112] on section "**********" at bounding box center [354, 143] width 607 height 64
